Goal: Transaction & Acquisition: Purchase product/service

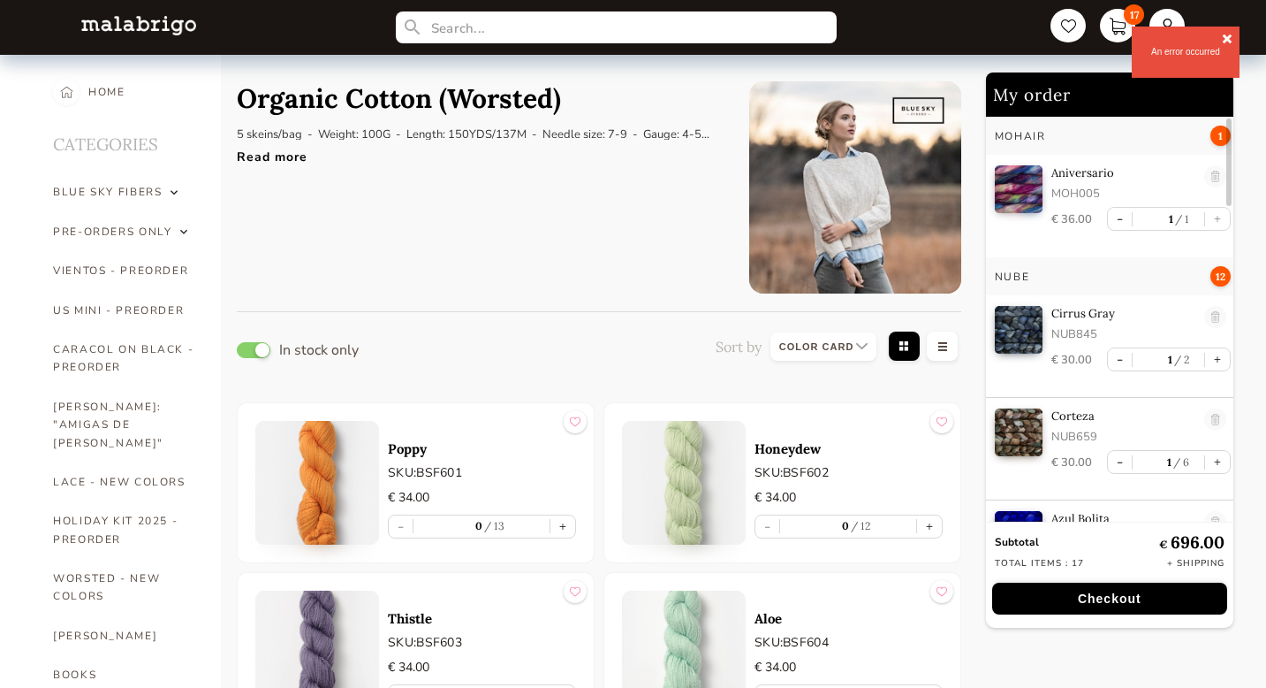
select select "INDEX"
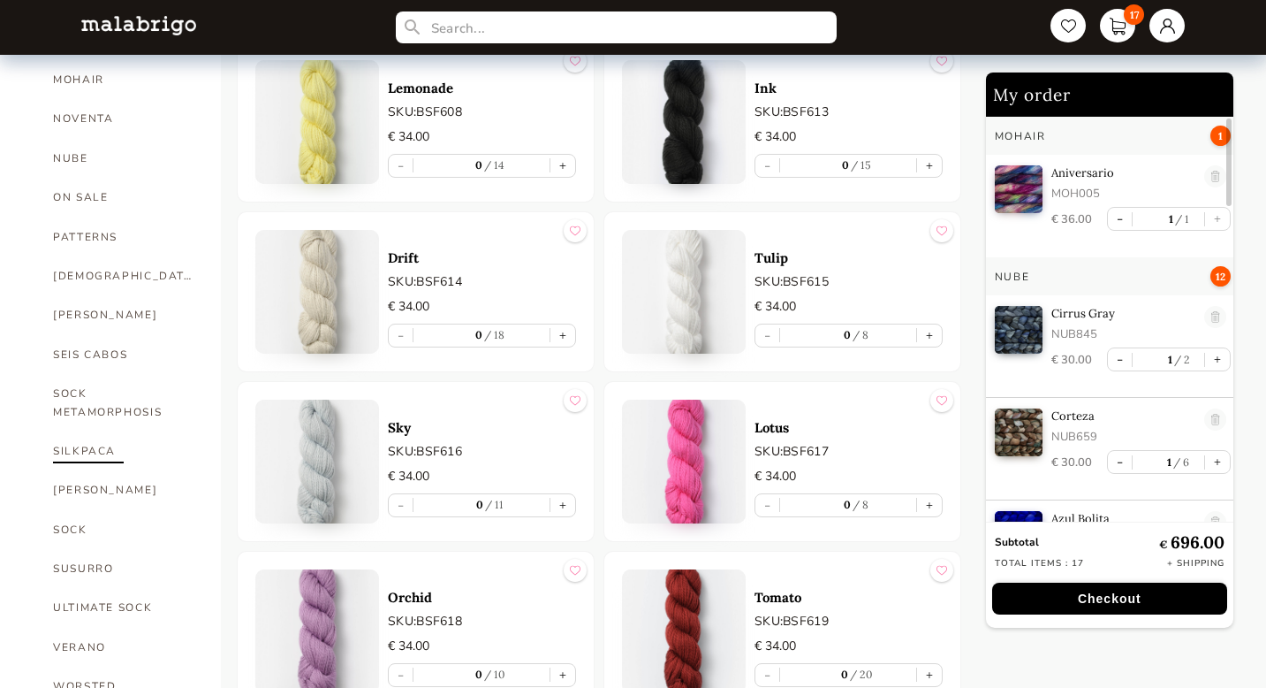
click at [95, 432] on link "SILKPACA" at bounding box center [123, 450] width 141 height 39
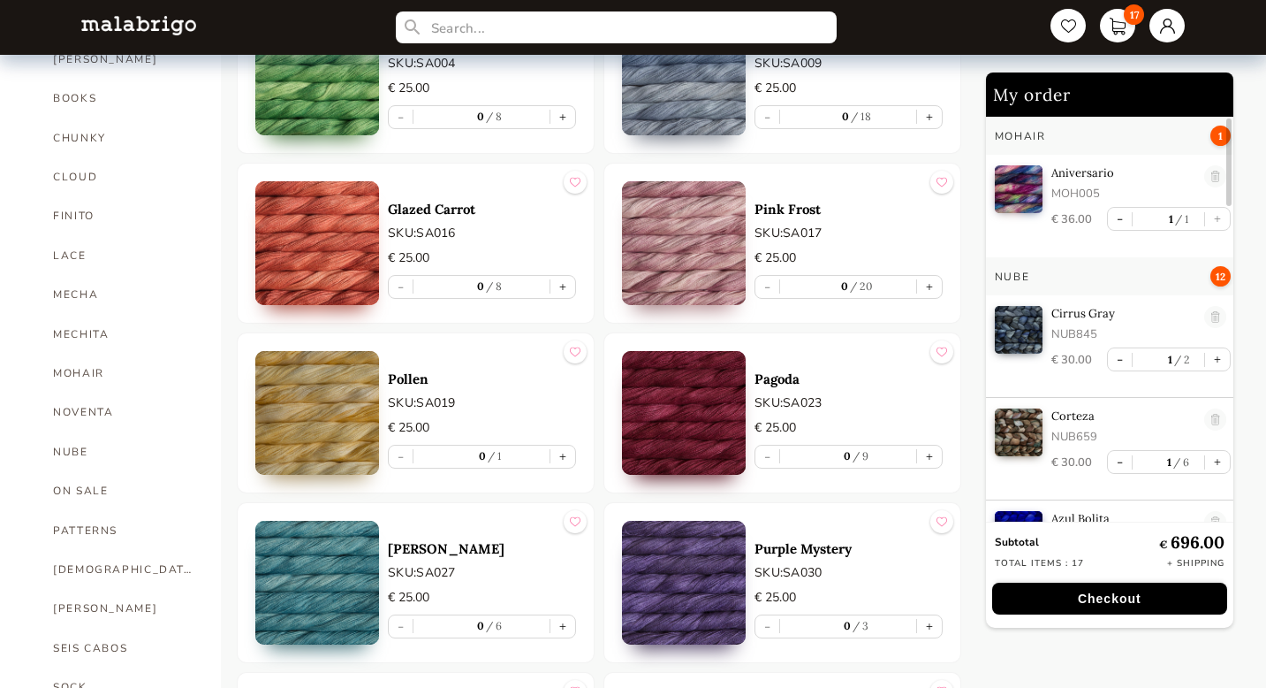
scroll to position [580, 0]
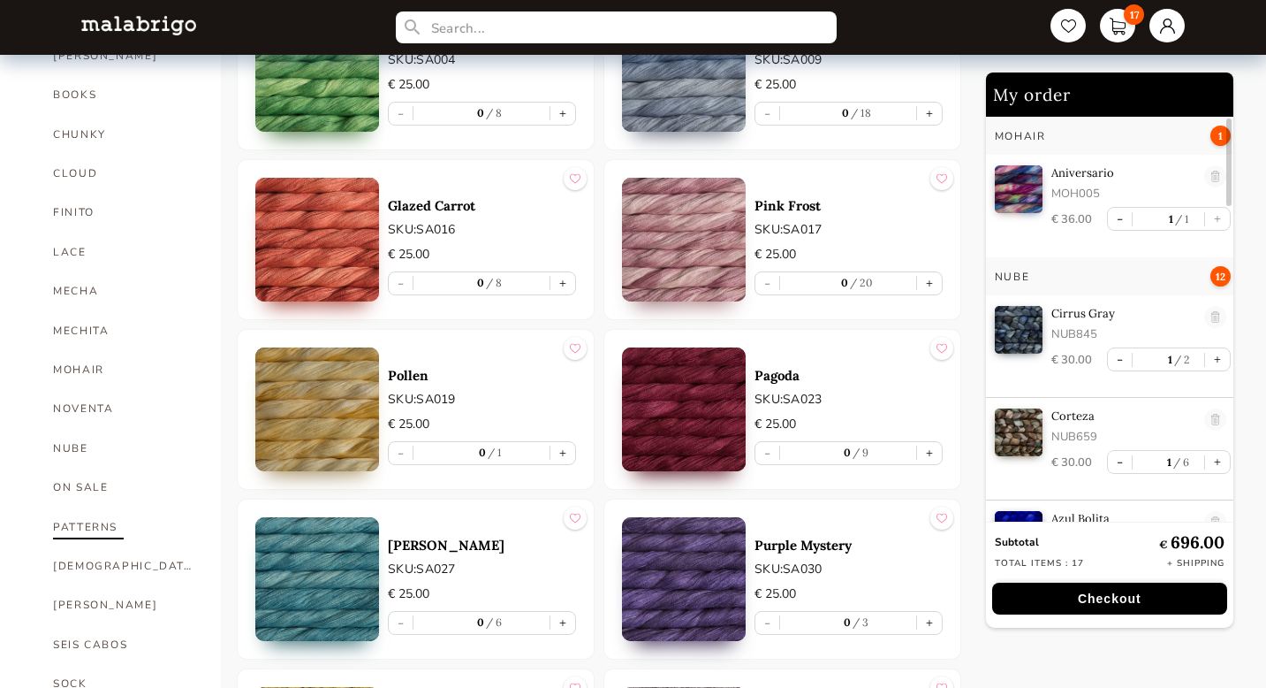
click at [109, 507] on link "PATTERNS" at bounding box center [123, 526] width 141 height 39
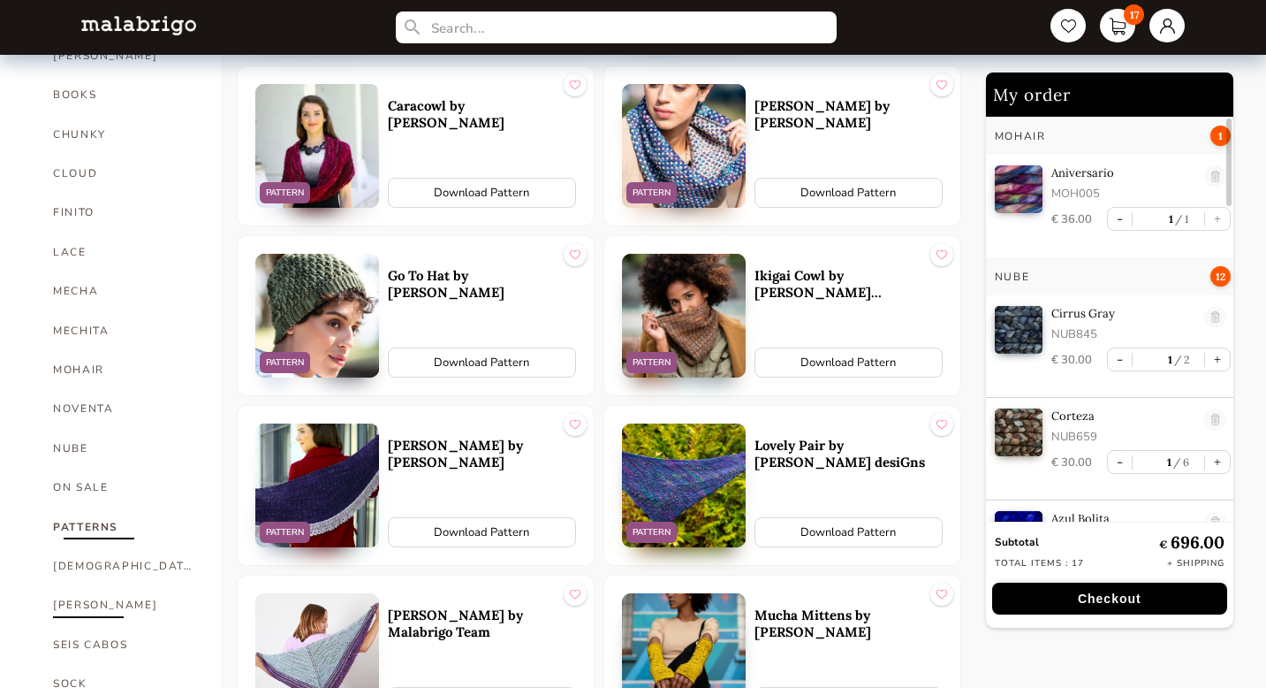
scroll to position [589, 0]
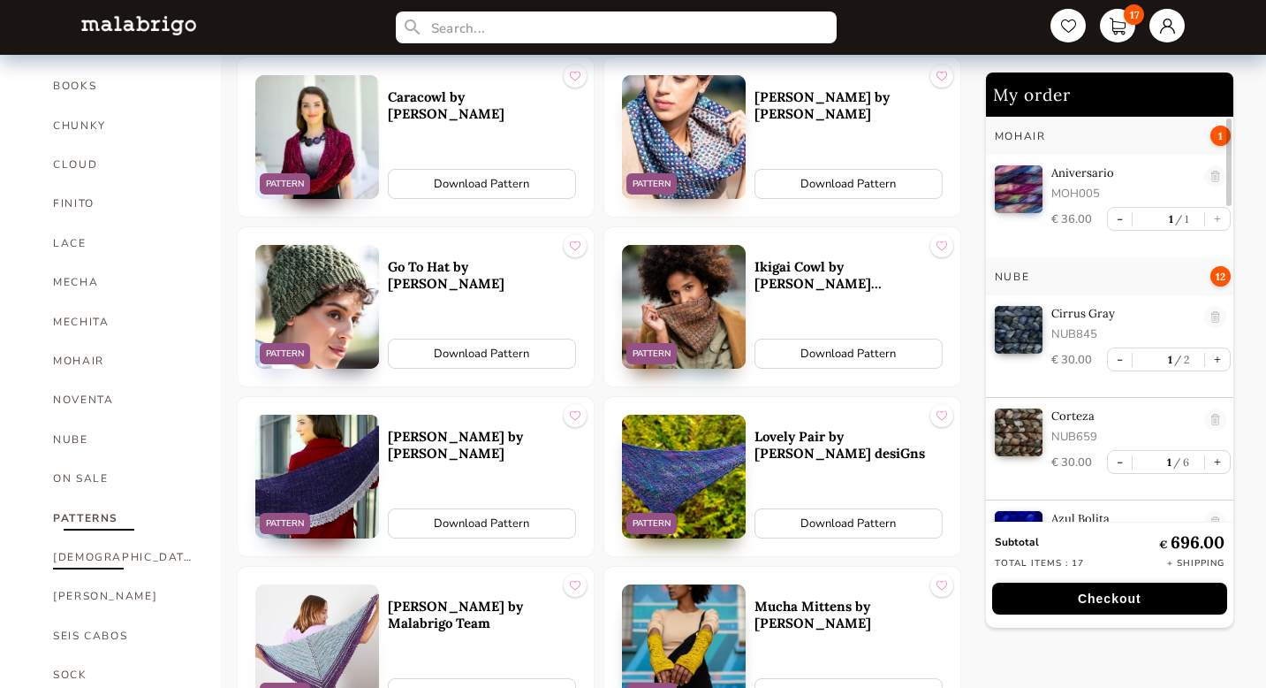
click at [70, 540] on link "[DEMOGRAPHIC_DATA]" at bounding box center [123, 556] width 141 height 39
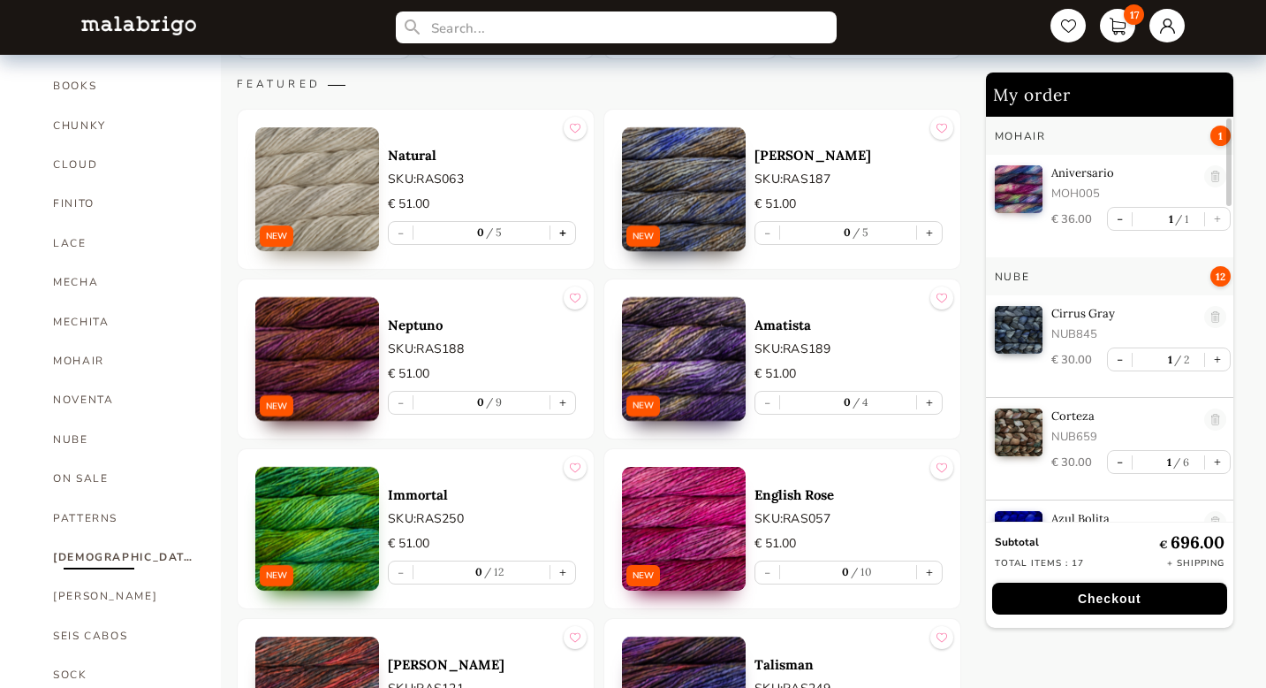
click at [565, 233] on button "+" at bounding box center [563, 233] width 25 height 22
type input "1"
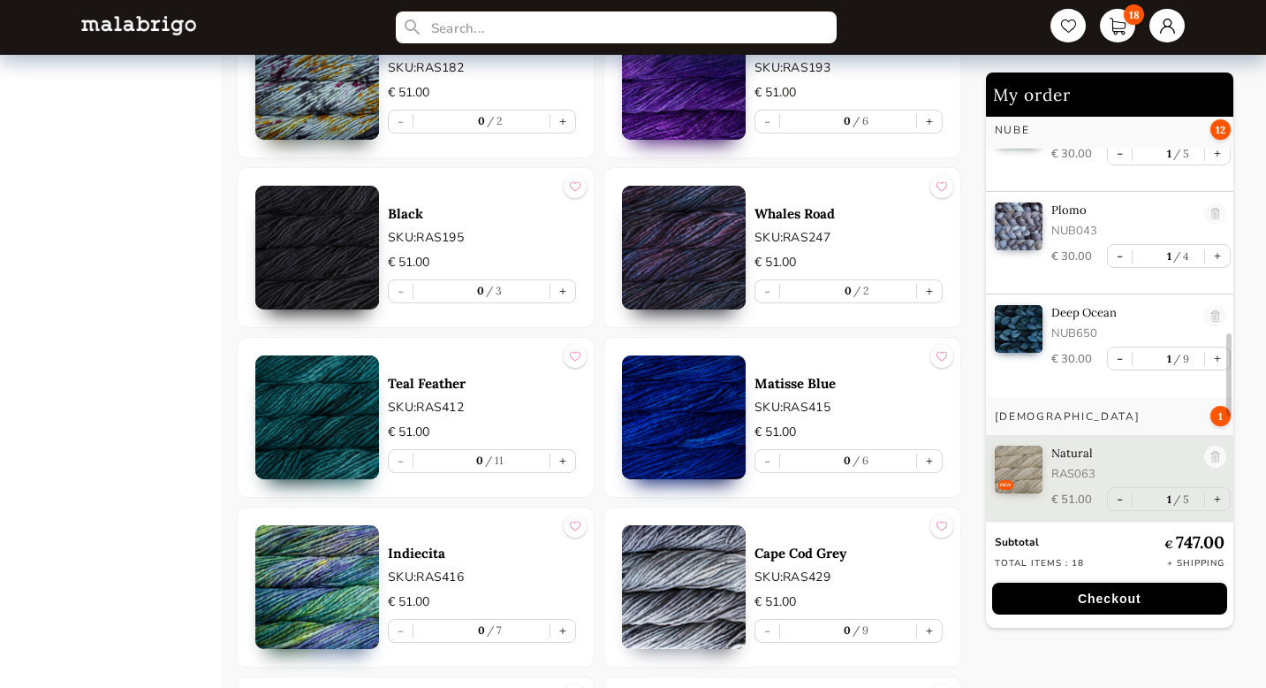
scroll to position [4645, 0]
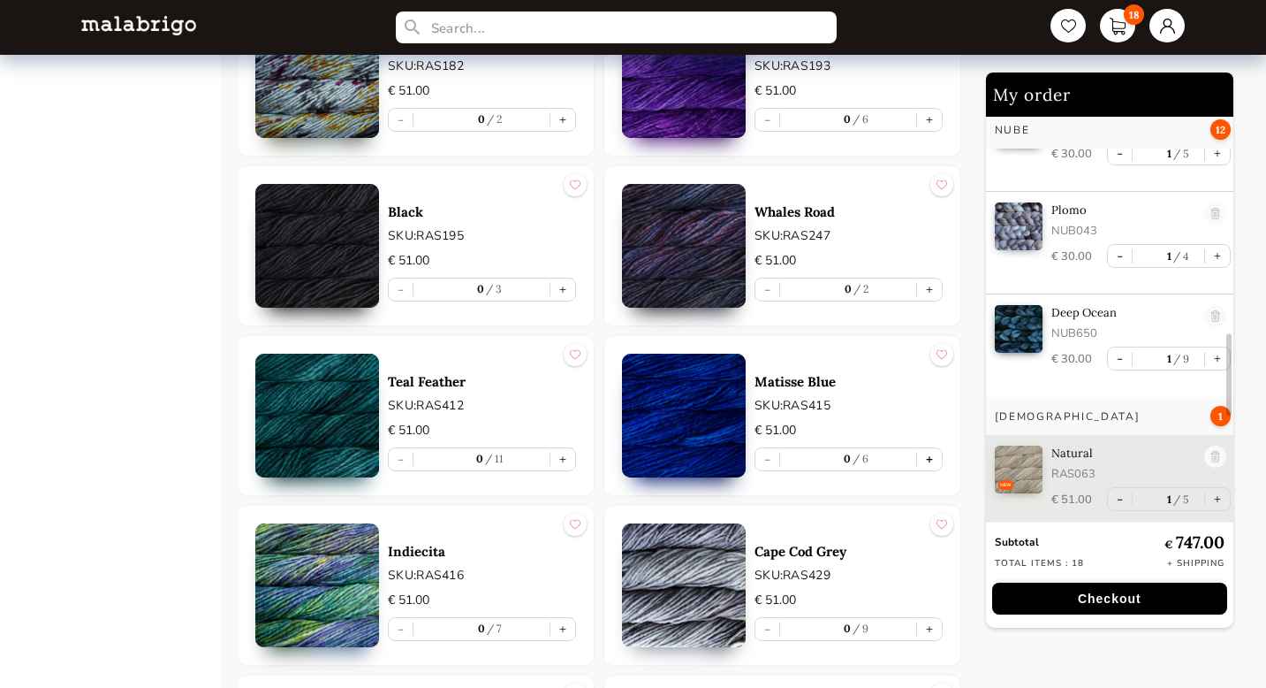
click at [929, 458] on button "+" at bounding box center [929, 459] width 25 height 22
type input "1"
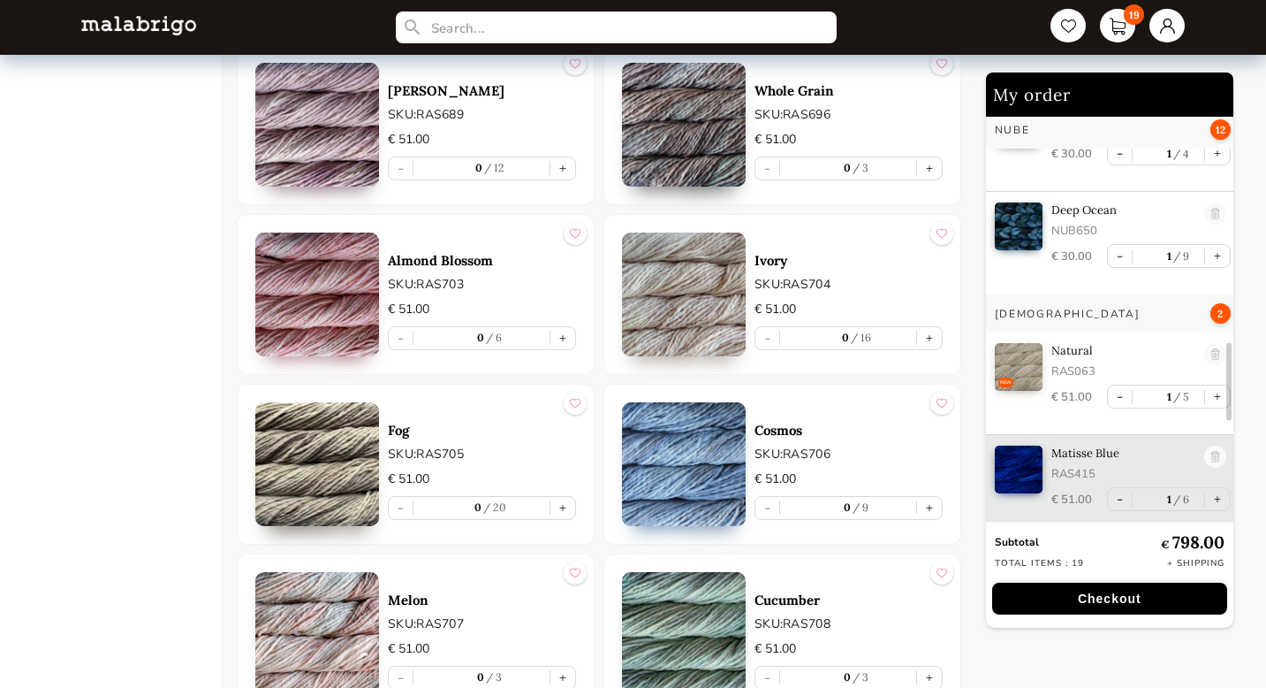
scroll to position [5614, 0]
click at [346, 308] on img at bounding box center [317, 295] width 124 height 124
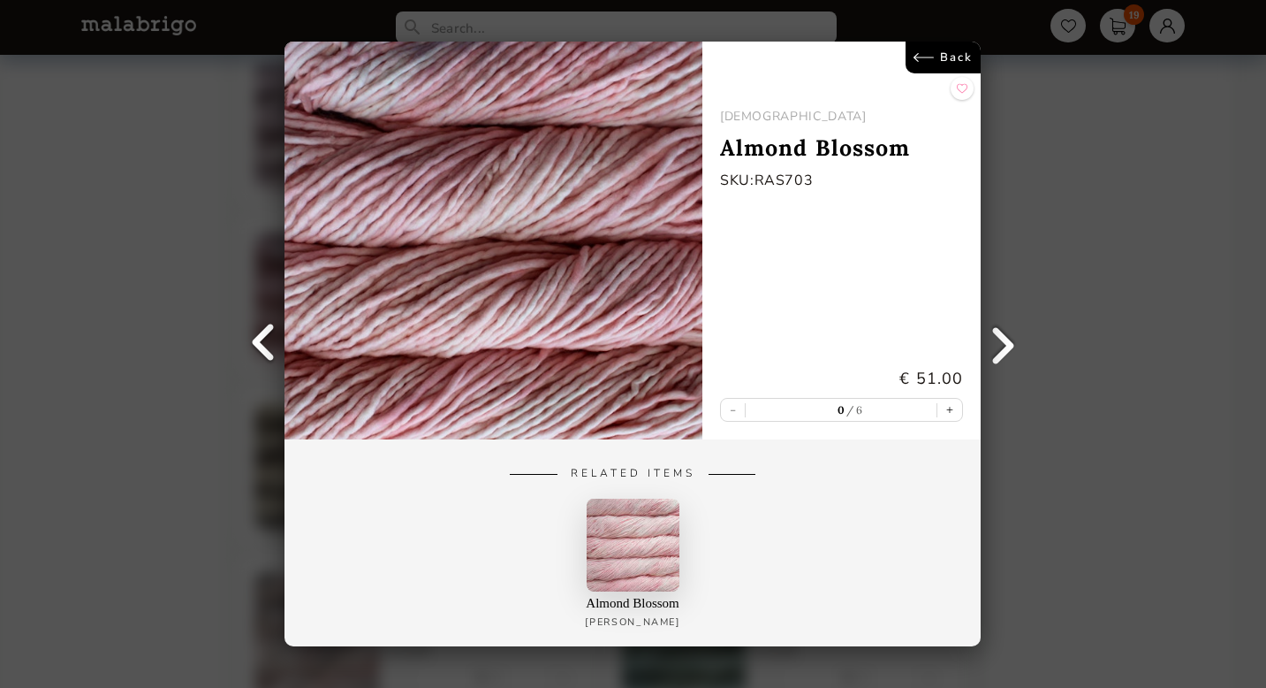
click at [642, 528] on img at bounding box center [633, 544] width 93 height 93
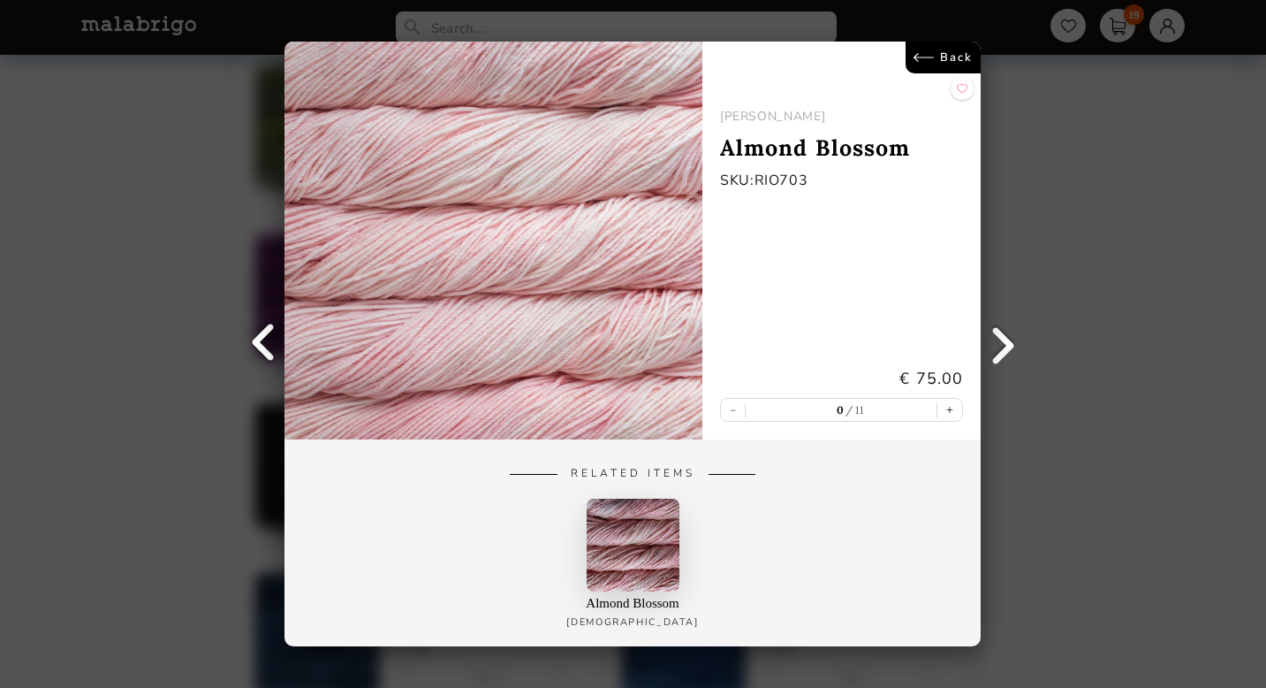
click at [1007, 343] on link at bounding box center [1004, 344] width 44 height 44
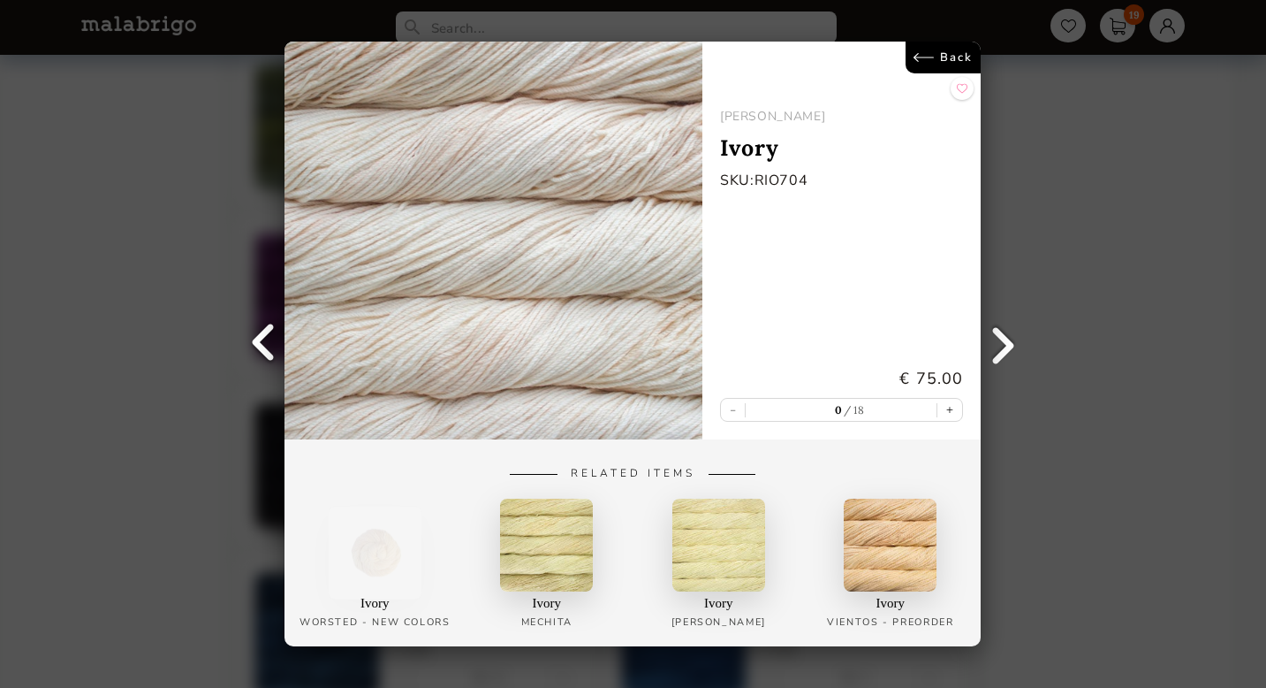
click at [943, 62] on link "Back" at bounding box center [944, 58] width 75 height 32
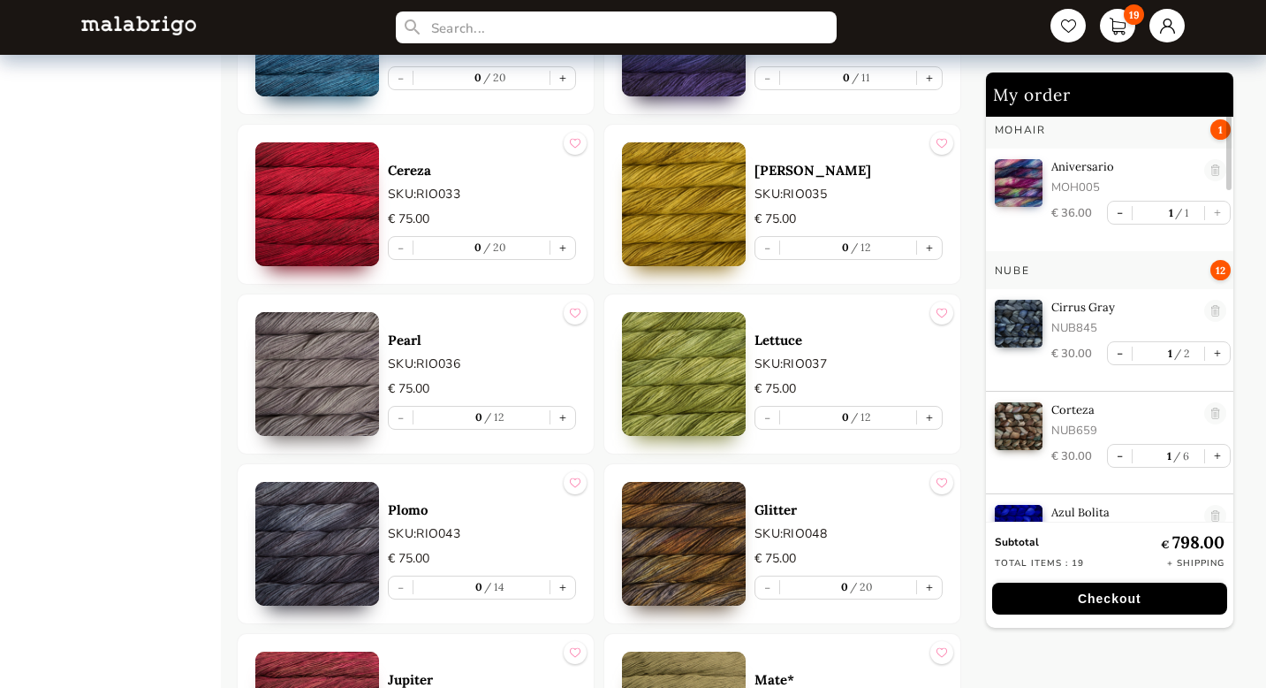
scroll to position [2144, 0]
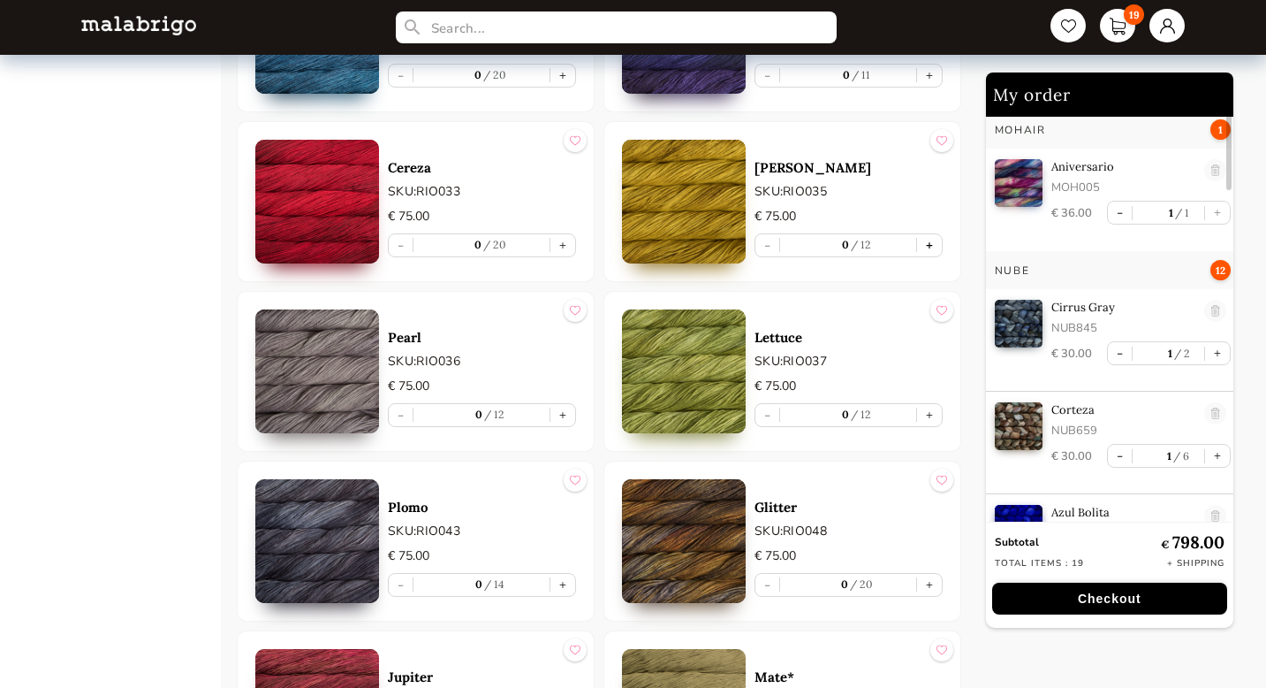
click at [932, 243] on button "+" at bounding box center [929, 245] width 25 height 22
type input "1"
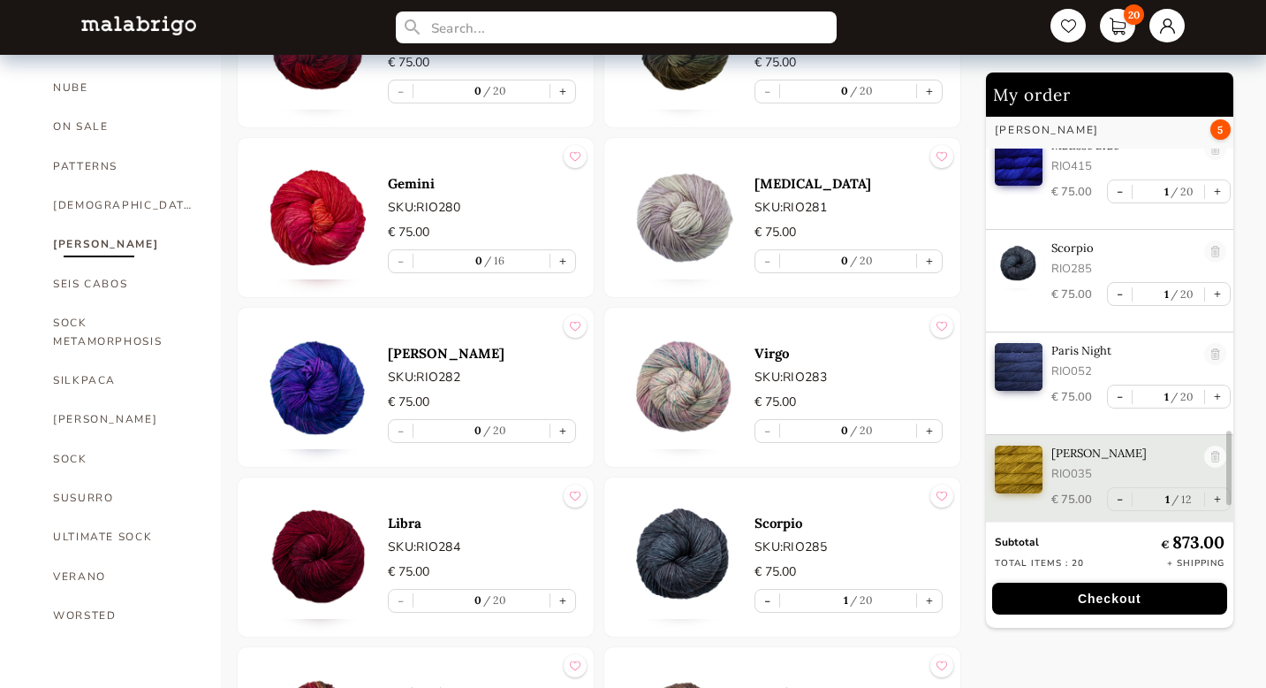
scroll to position [0, 0]
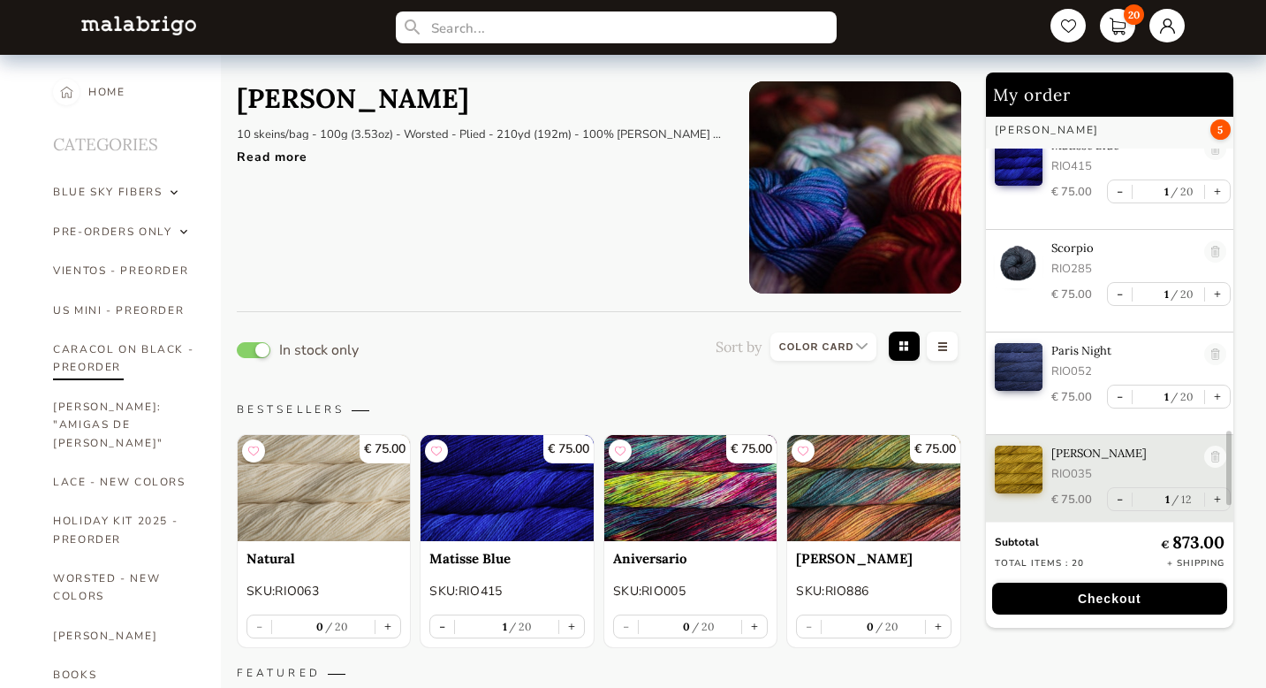
click at [110, 354] on link "CARACOL ON BLACK - PREORDER" at bounding box center [123, 358] width 141 height 57
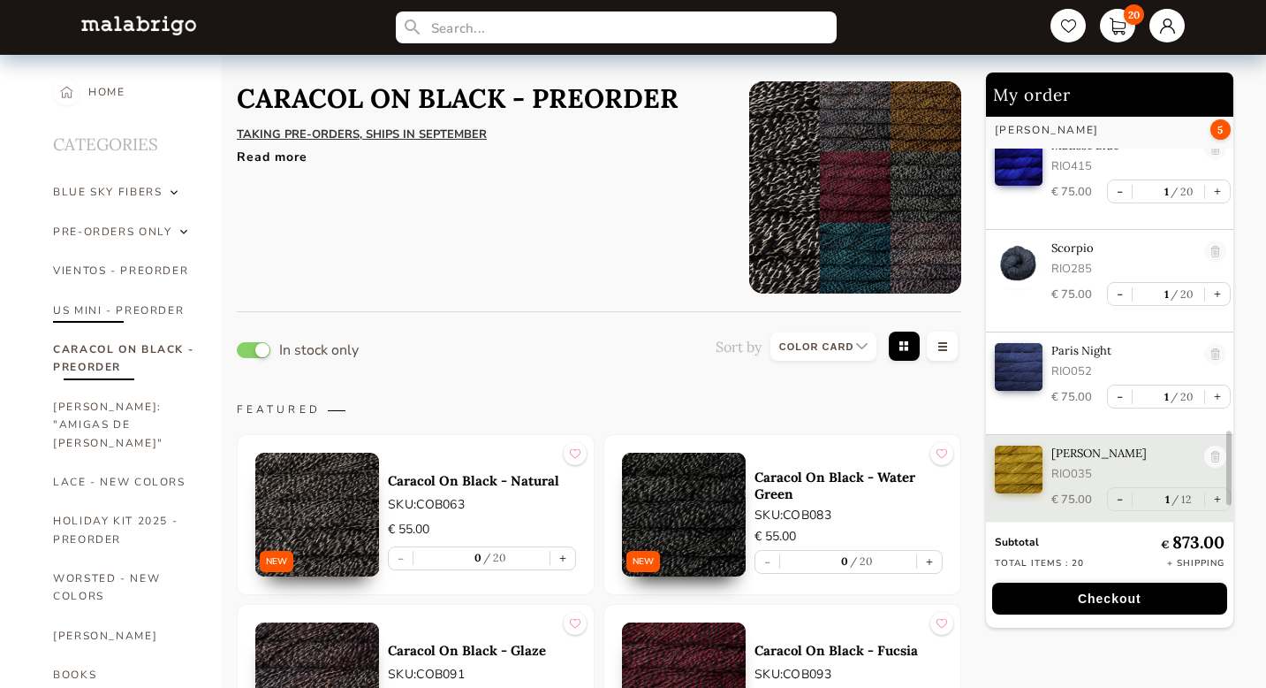
click at [78, 312] on link "US MINI - PREORDER" at bounding box center [123, 310] width 141 height 39
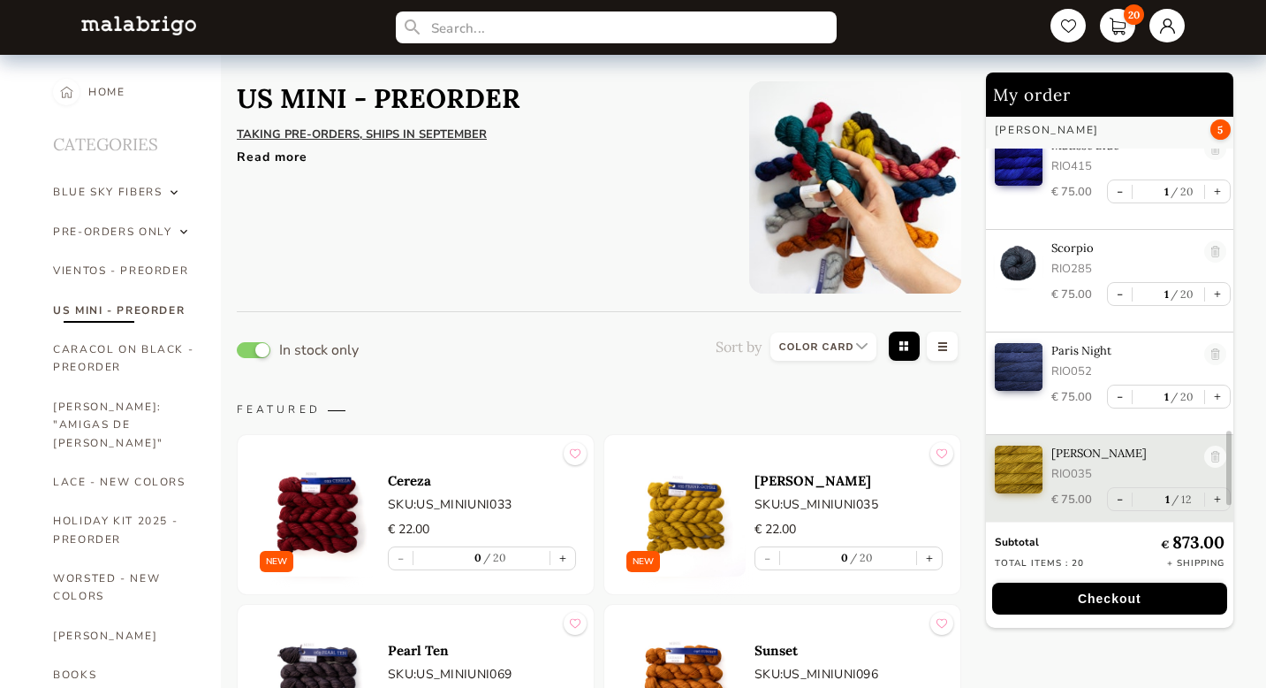
click at [282, 156] on div "Read more" at bounding box center [480, 153] width 486 height 26
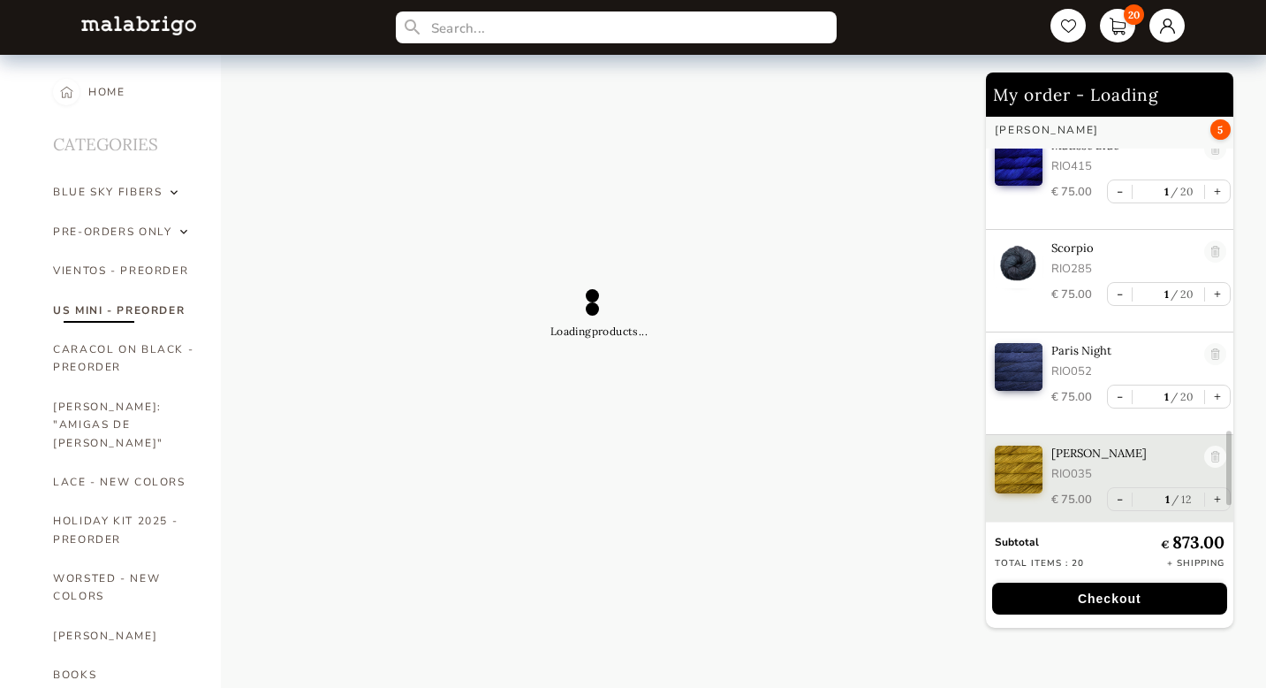
select select "INDEX"
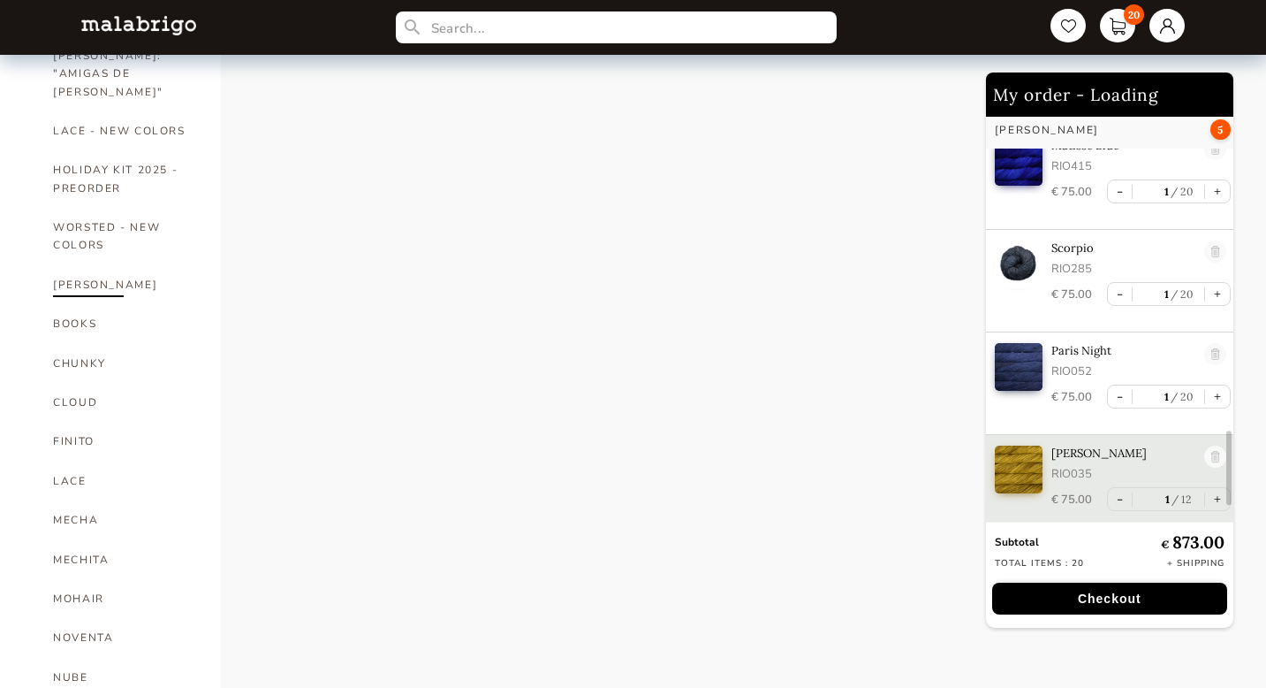
scroll to position [353, 0]
select select "INDEX"
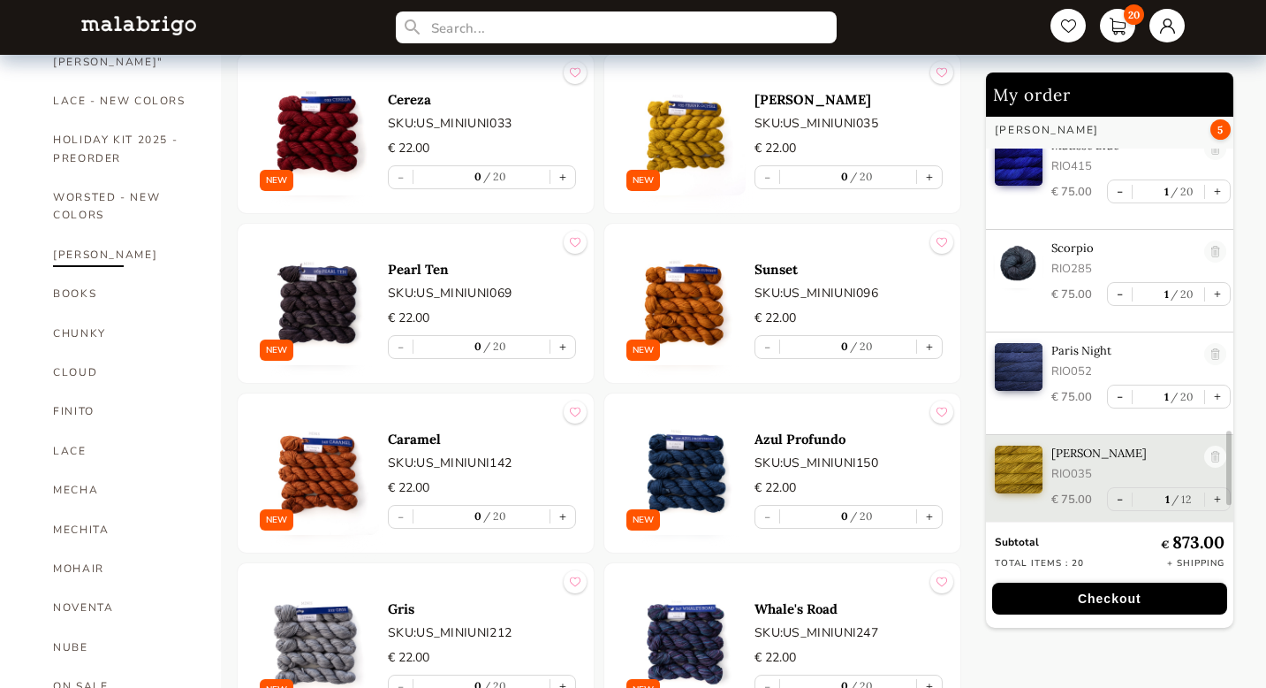
scroll to position [387, 0]
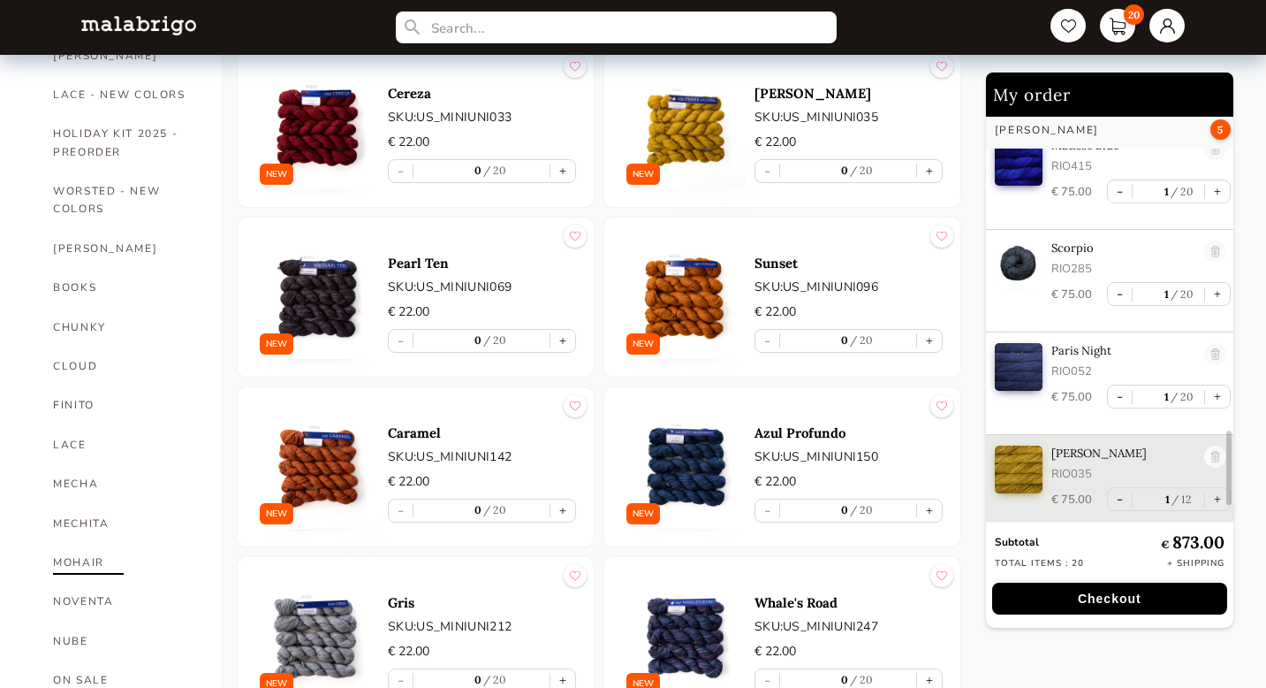
click at [88, 545] on link "MOHAIR" at bounding box center [123, 562] width 141 height 39
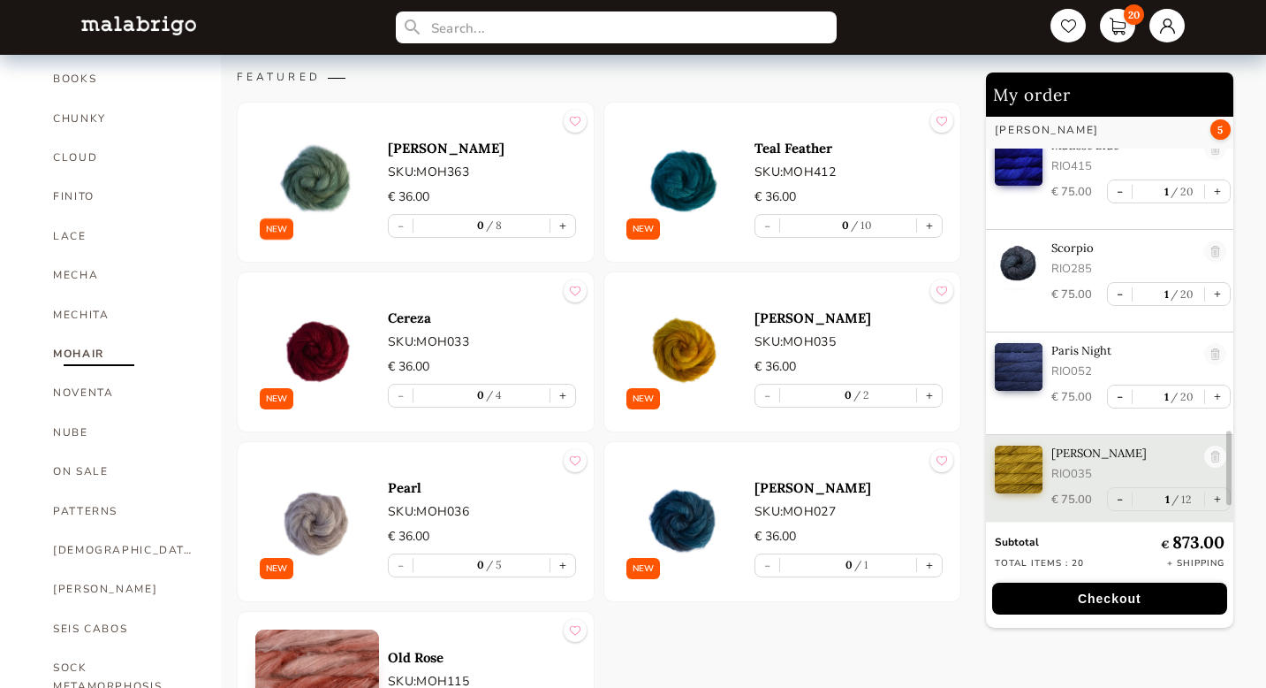
scroll to position [605, 0]
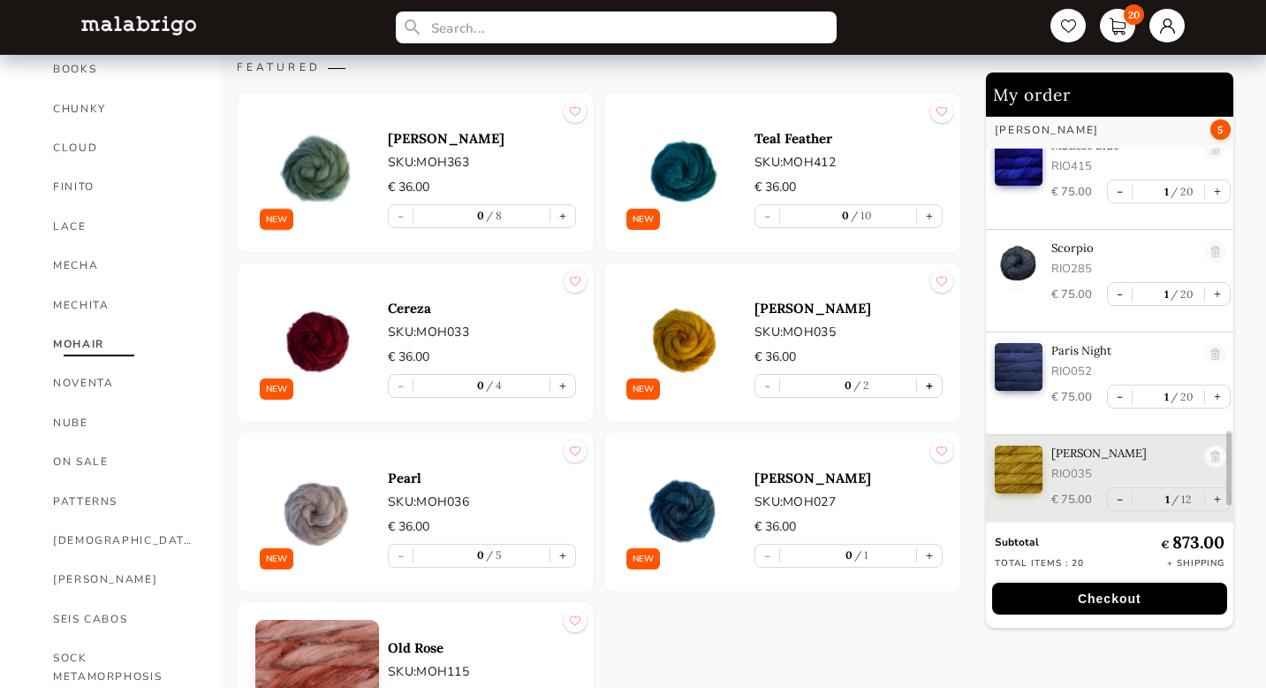
click at [932, 386] on button "+" at bounding box center [929, 386] width 25 height 22
type input "1"
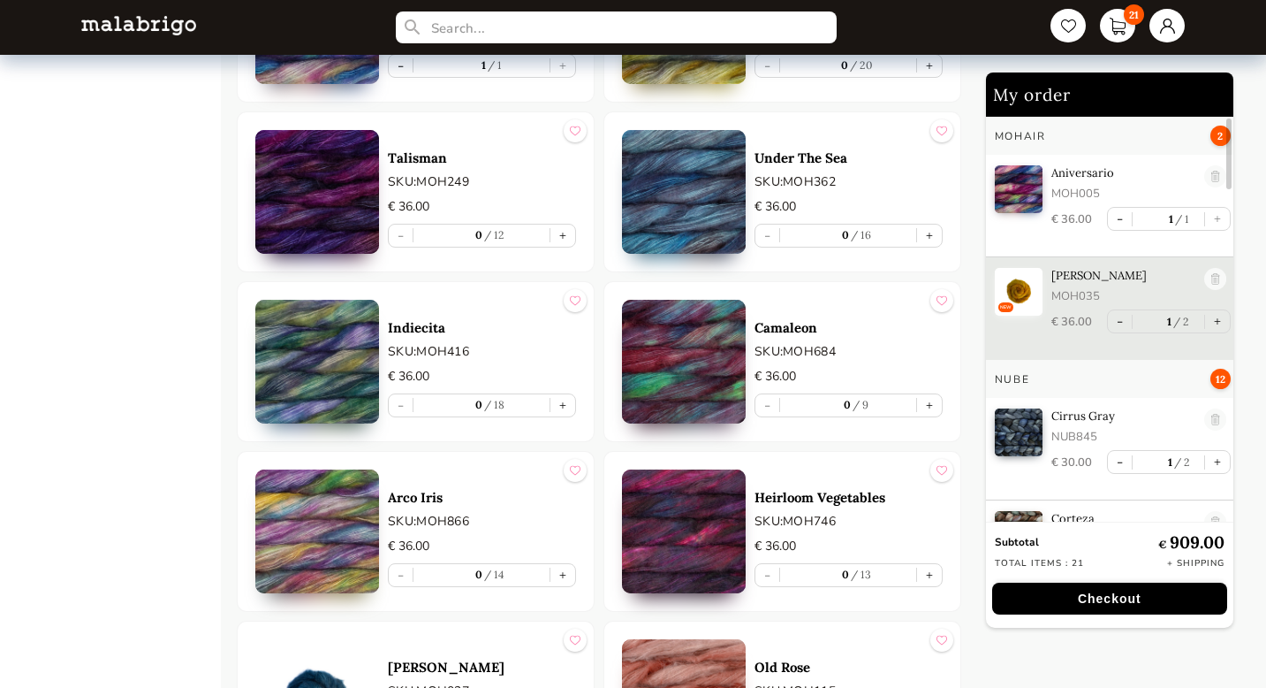
scroll to position [2324, 0]
click at [692, 355] on img at bounding box center [684, 361] width 124 height 124
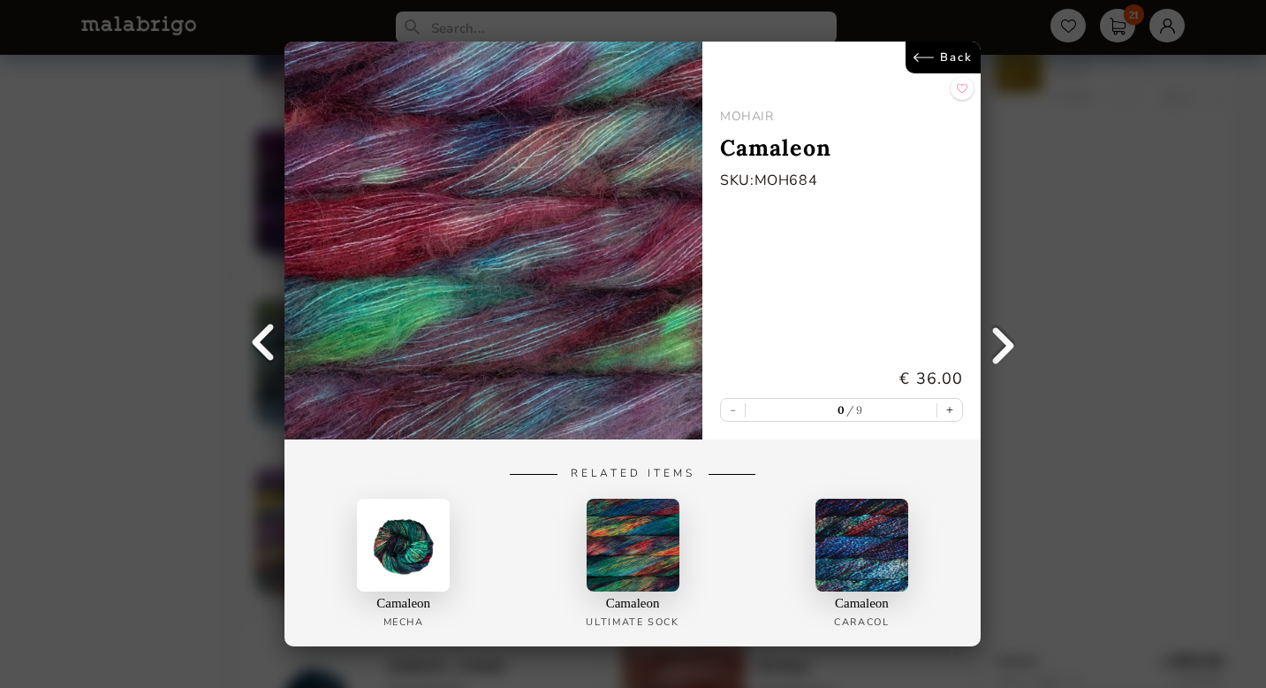
click at [940, 57] on link "Back" at bounding box center [944, 58] width 75 height 32
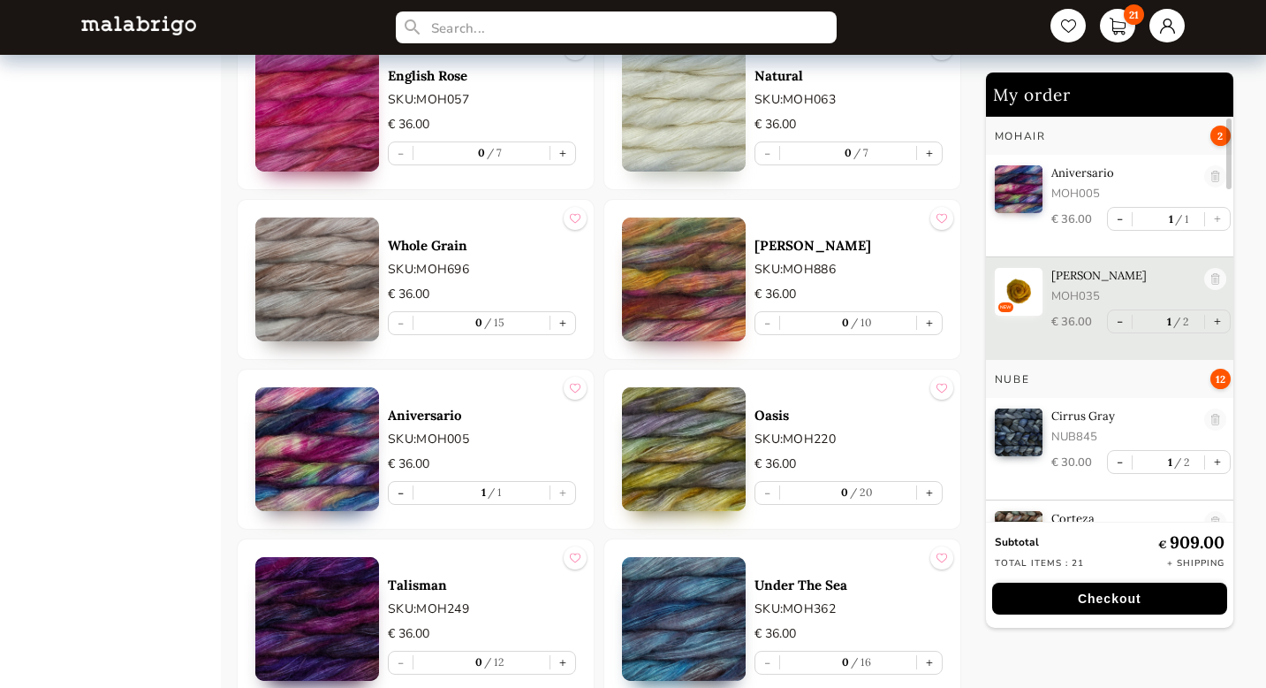
scroll to position [1899, 0]
